Goal: Task Accomplishment & Management: Use online tool/utility

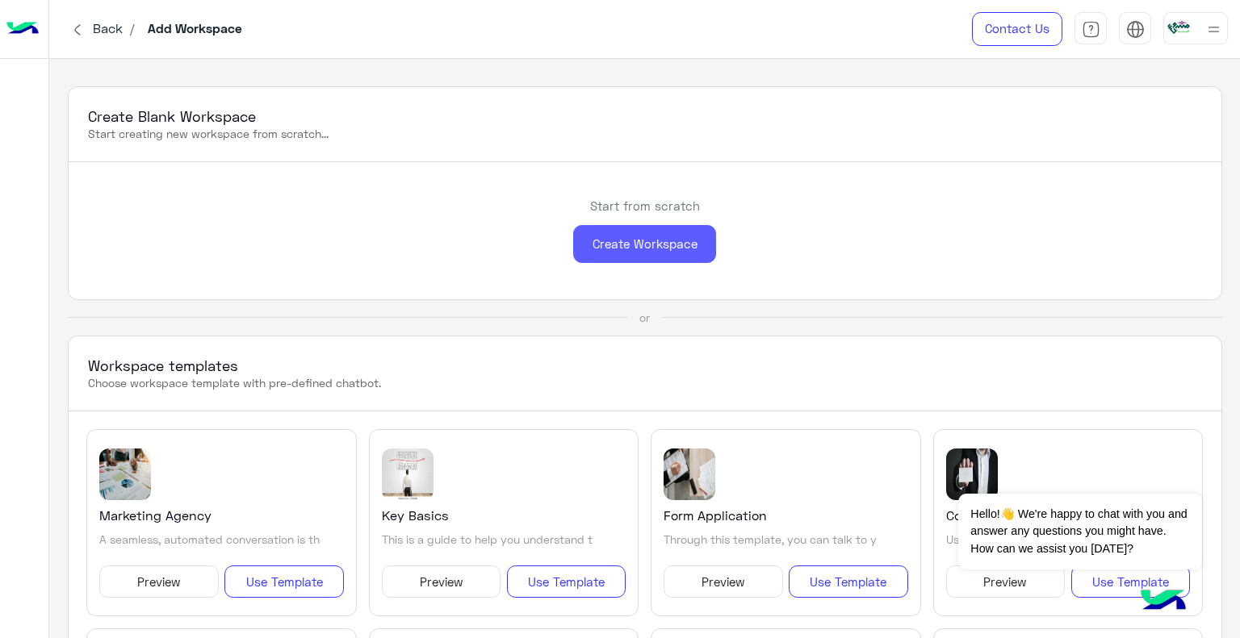
click at [636, 256] on div "Create Workspace" at bounding box center [644, 244] width 143 height 38
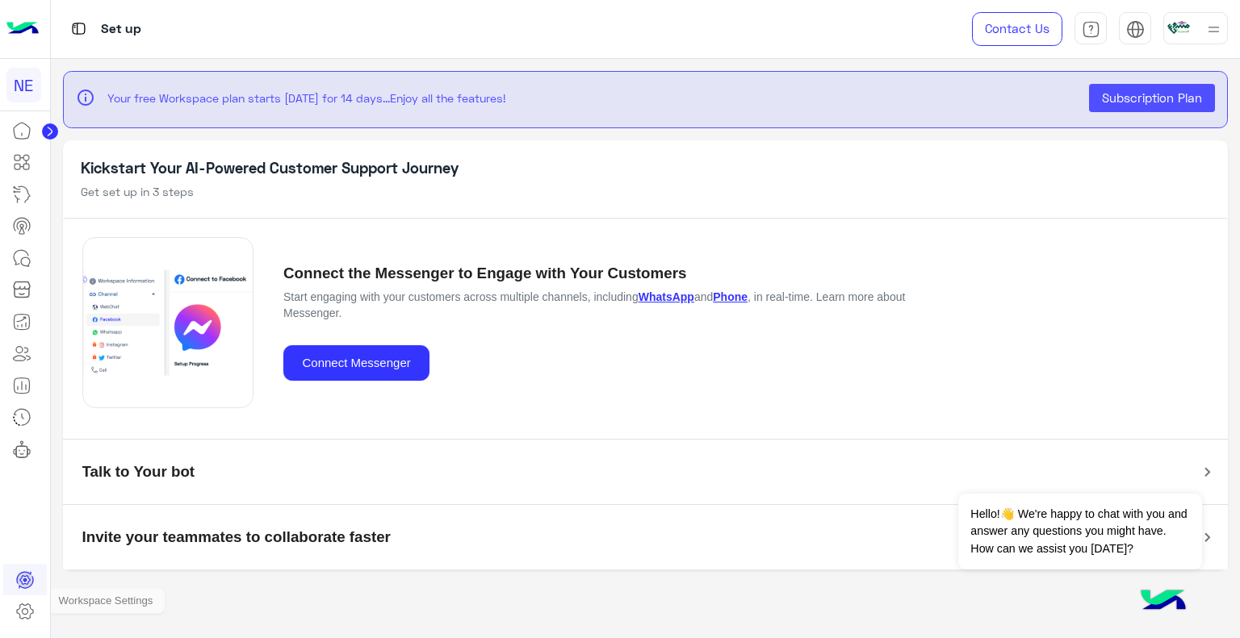
click at [29, 608] on icon at bounding box center [24, 611] width 19 height 19
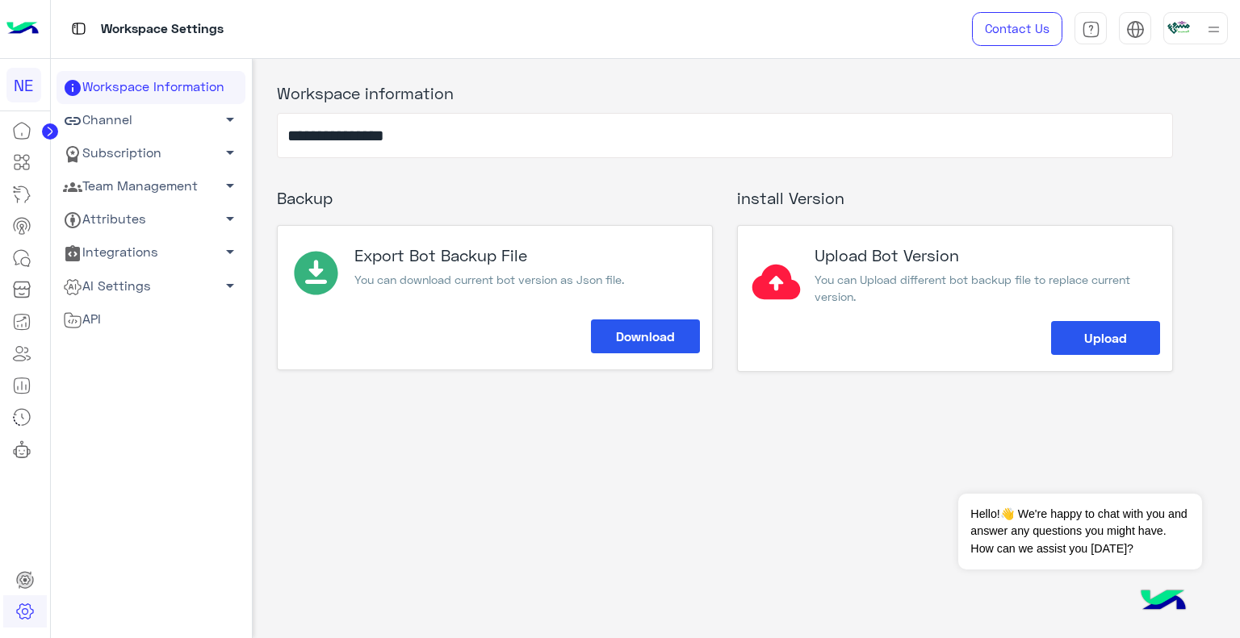
click at [106, 123] on link "Channel arrow_drop_down" at bounding box center [150, 120] width 189 height 33
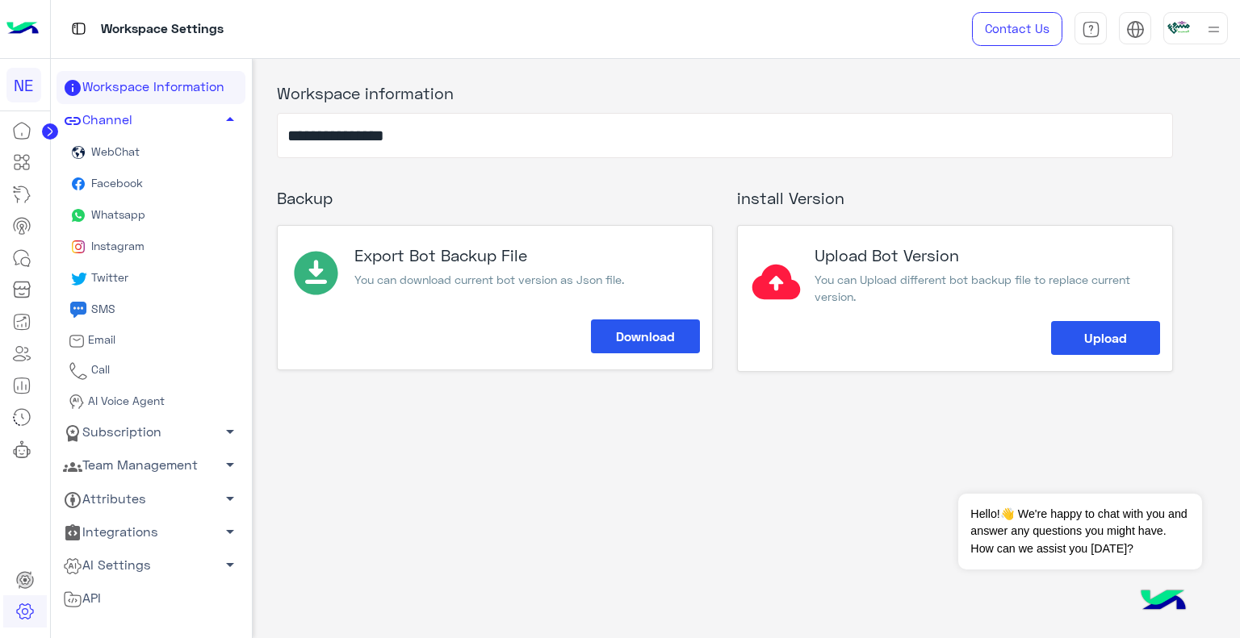
click at [128, 215] on span "Whatsapp" at bounding box center [116, 214] width 57 height 14
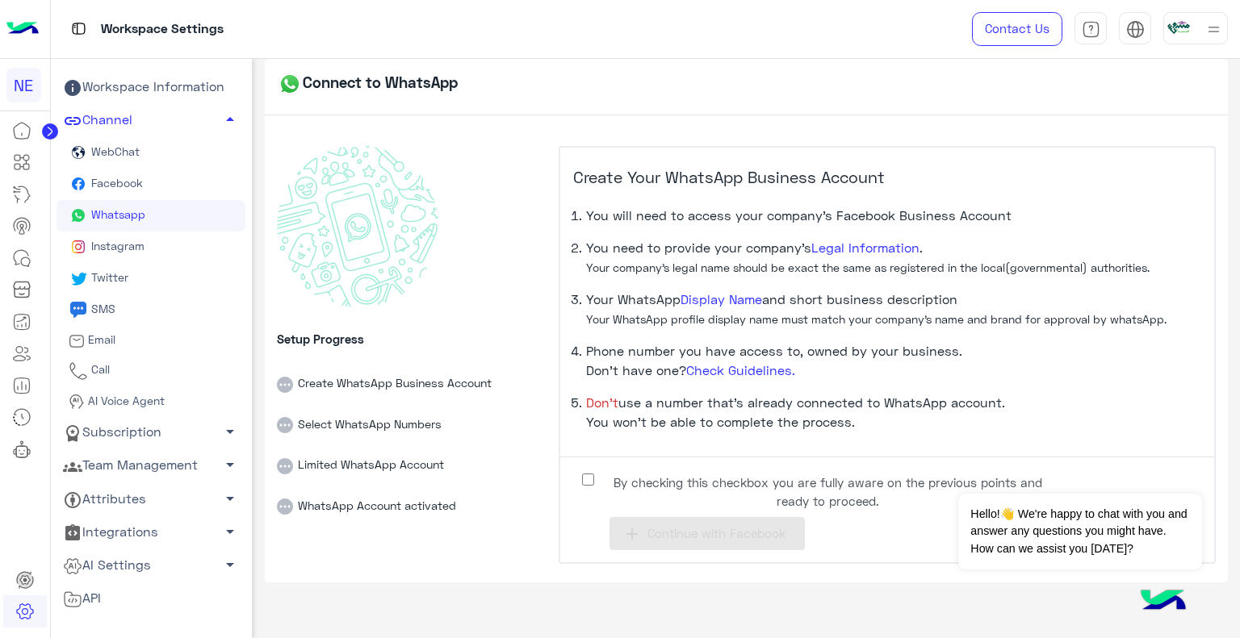
click at [596, 470] on label "By checking this checkbox you are fully aware on the previous points and ready …" at bounding box center [815, 488] width 484 height 36
click at [717, 522] on button "add Continue with Facebook" at bounding box center [706, 533] width 195 height 33
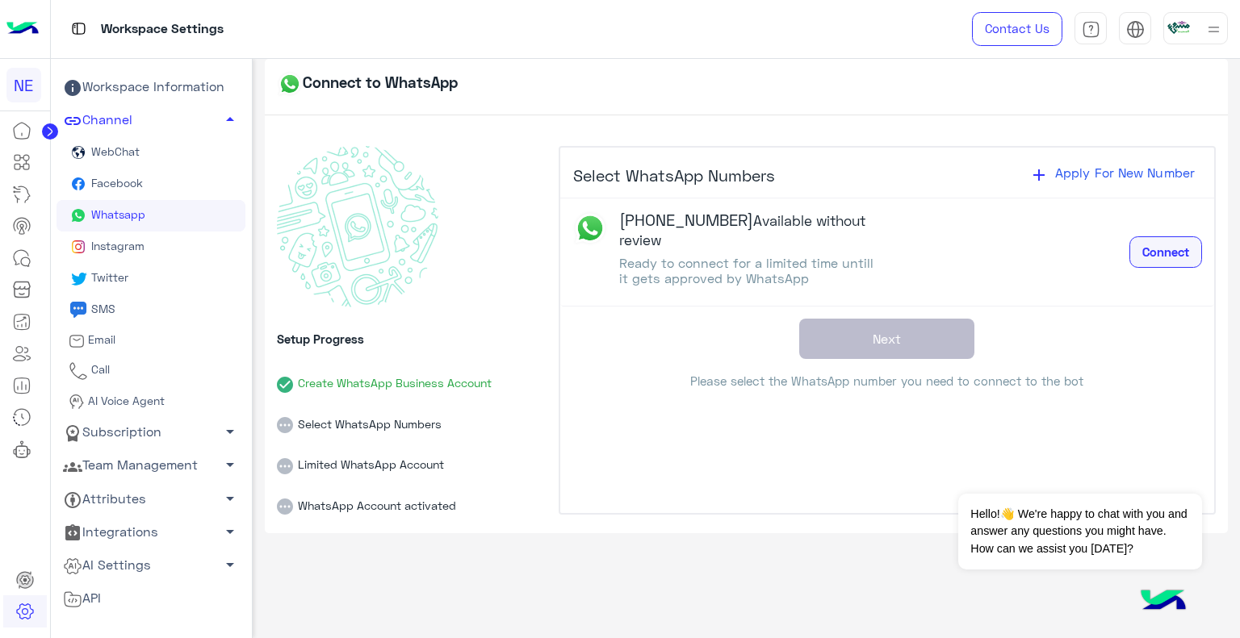
click at [1178, 252] on span "Connect" at bounding box center [1165, 252] width 47 height 15
click at [1239, 261] on div "Connect to WhatsApp Setup Progress Create WhatsApp Business Account Select What…" at bounding box center [747, 345] width 988 height 572
click at [1185, 257] on span "Connect" at bounding box center [1165, 252] width 47 height 15
click at [1171, 296] on div "+966 59 205 0602 Available without review Ready to connect for a limited time u…" at bounding box center [887, 253] width 654 height 109
click at [1208, 26] on img at bounding box center [1213, 29] width 20 height 20
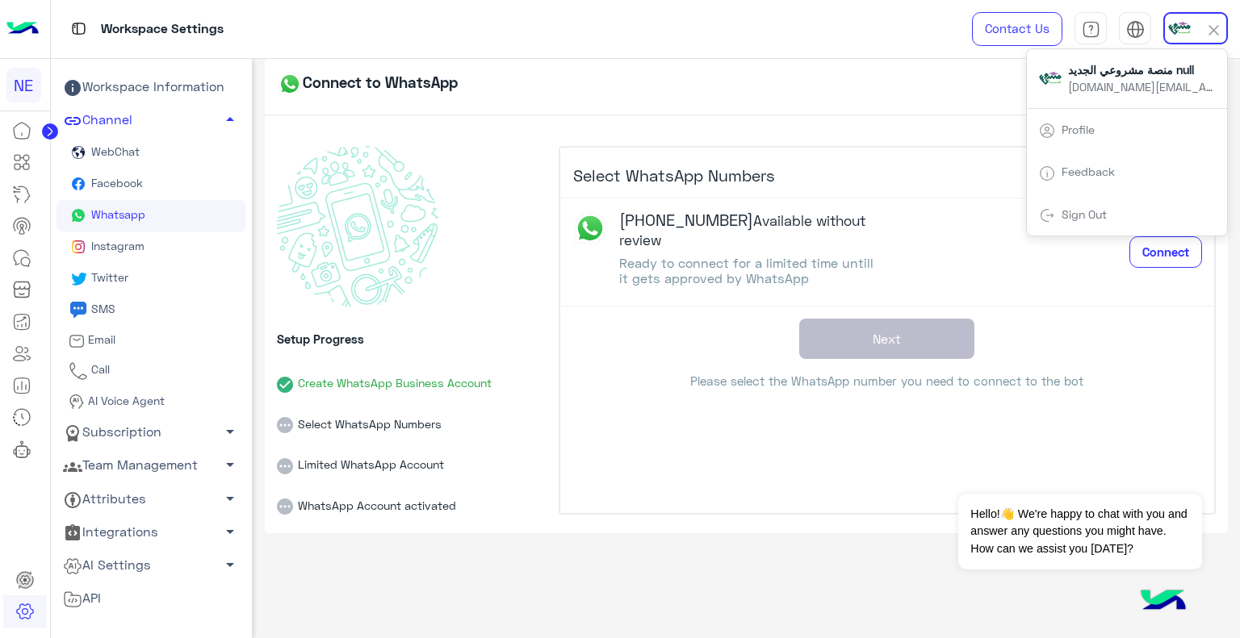
click at [1078, 128] on link "Profile" at bounding box center [1077, 130] width 33 height 14
click at [1083, 131] on link "Profile" at bounding box center [1077, 130] width 33 height 14
click at [811, 82] on div "Connect to WhatsApp" at bounding box center [747, 87] width 964 height 56
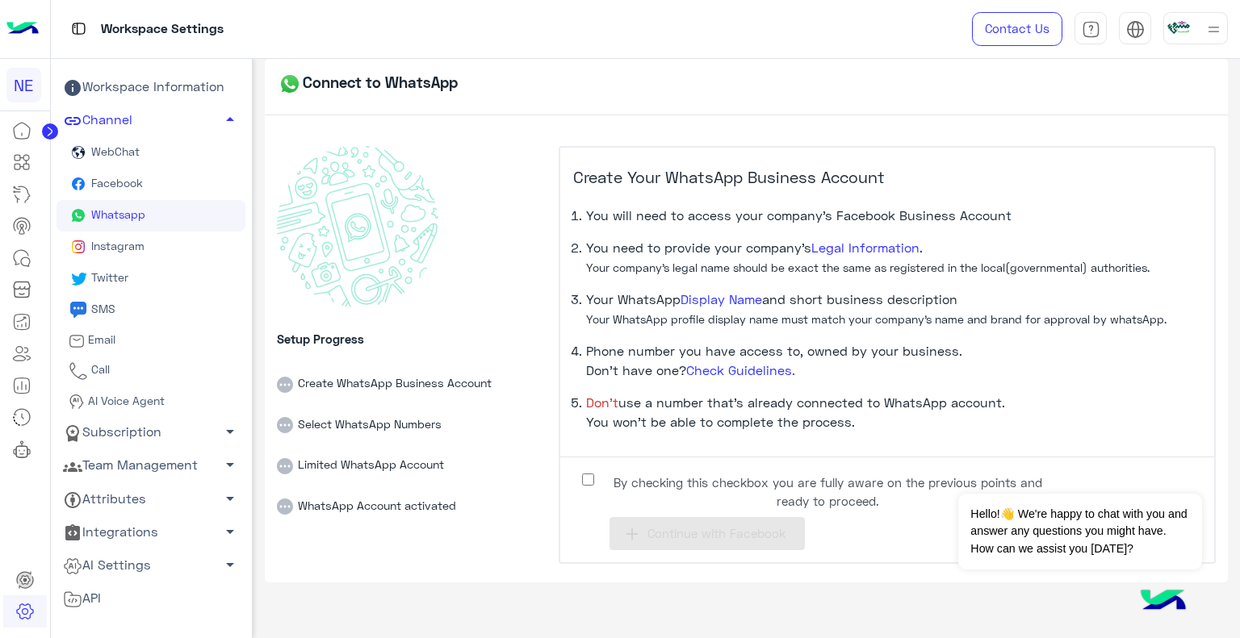
click at [994, 377] on li "Phone number you have access to, owned by your business. Don’t have one? Check …" at bounding box center [893, 367] width 615 height 52
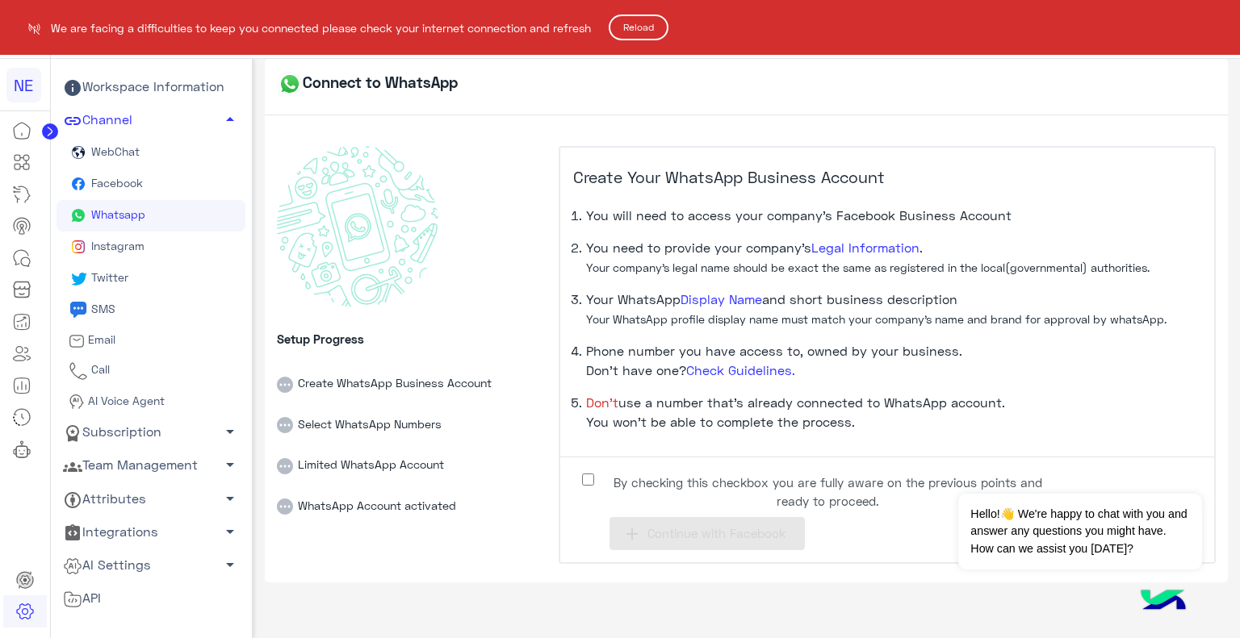
click at [301, 224] on html "NE We are facing a difficulties to keep you connected please check your interne…" at bounding box center [620, 319] width 1240 height 638
click at [643, 28] on button "Reload" at bounding box center [638, 28] width 60 height 26
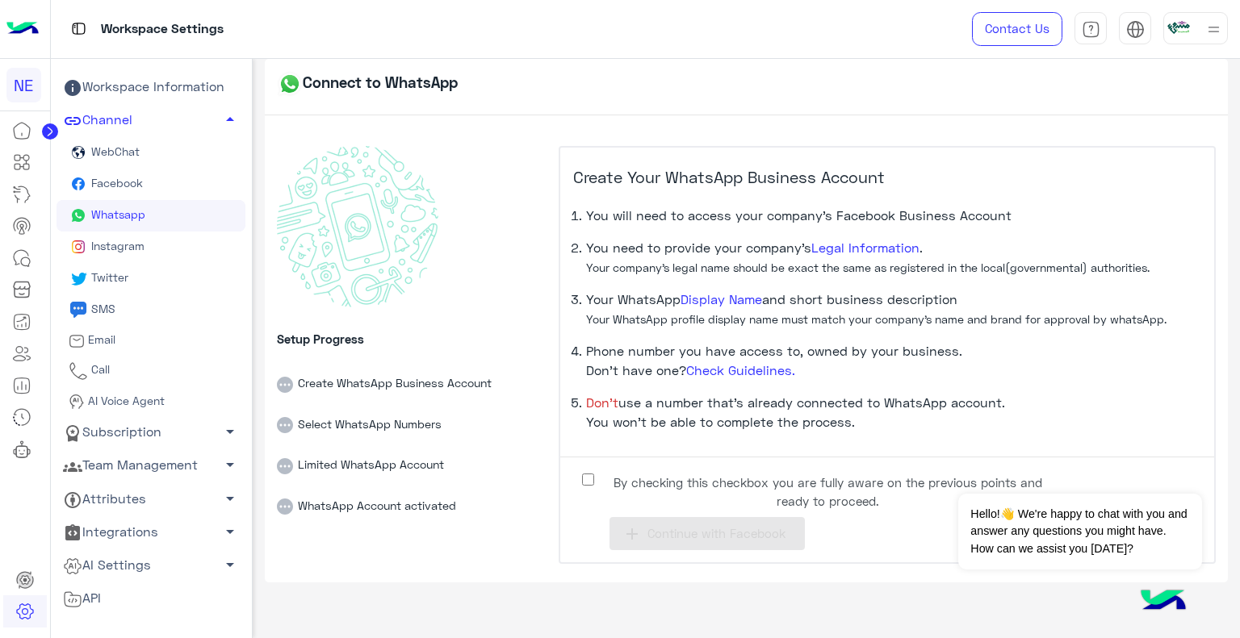
click at [587, 487] on label "By checking this checkbox you are fully aware on the previous points and ready …" at bounding box center [815, 488] width 484 height 36
click at [678, 515] on div "By checking this checkbox you are fully aware on the previous points and ready …" at bounding box center [887, 511] width 654 height 82
click at [692, 529] on span "Continue with Facebook" at bounding box center [716, 533] width 138 height 15
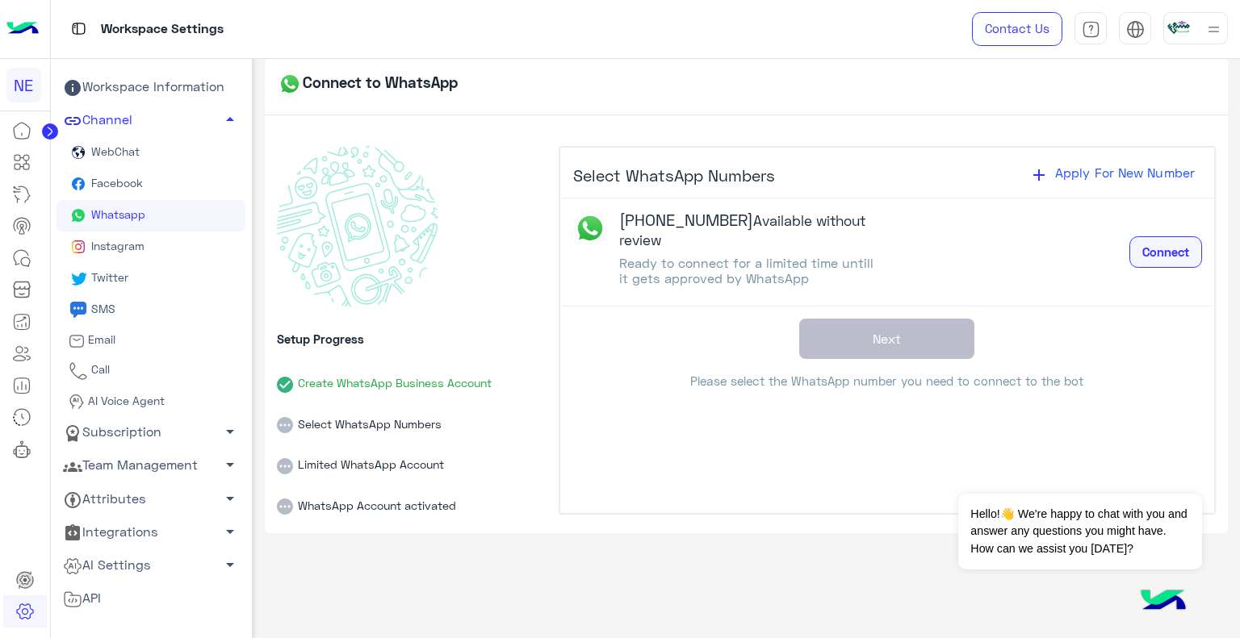
click at [1158, 242] on button "Connect" at bounding box center [1165, 252] width 73 height 32
click at [1097, 165] on span "Apply For New Number" at bounding box center [1124, 172] width 153 height 28
